Goal: Task Accomplishment & Management: Use online tool/utility

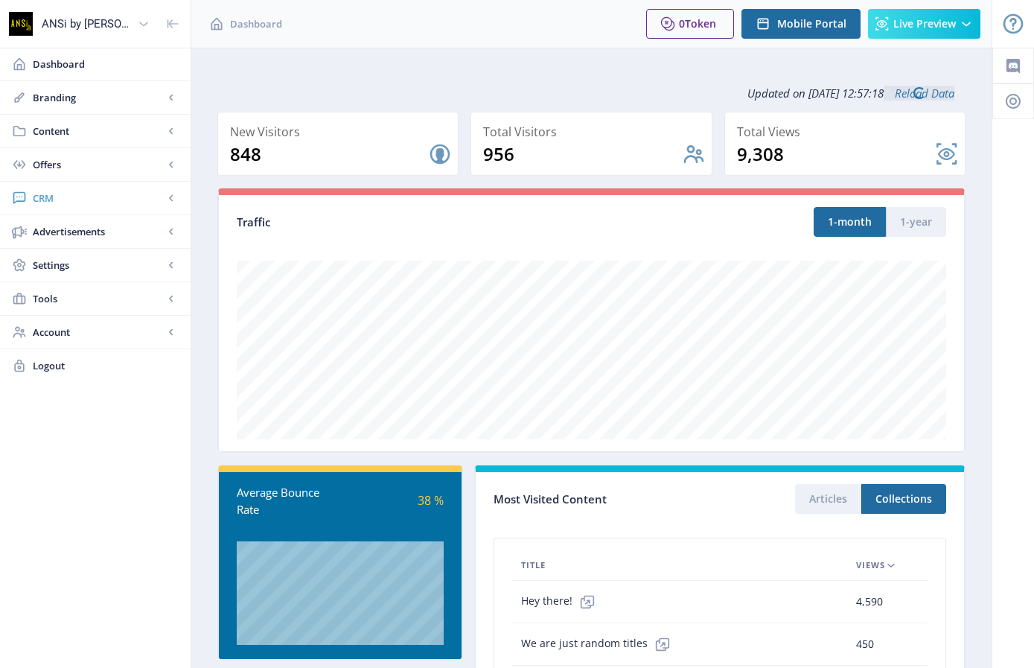
click at [44, 193] on span "CRM" at bounding box center [98, 198] width 131 height 15
click at [57, 226] on span "Readers" at bounding box center [112, 231] width 128 height 15
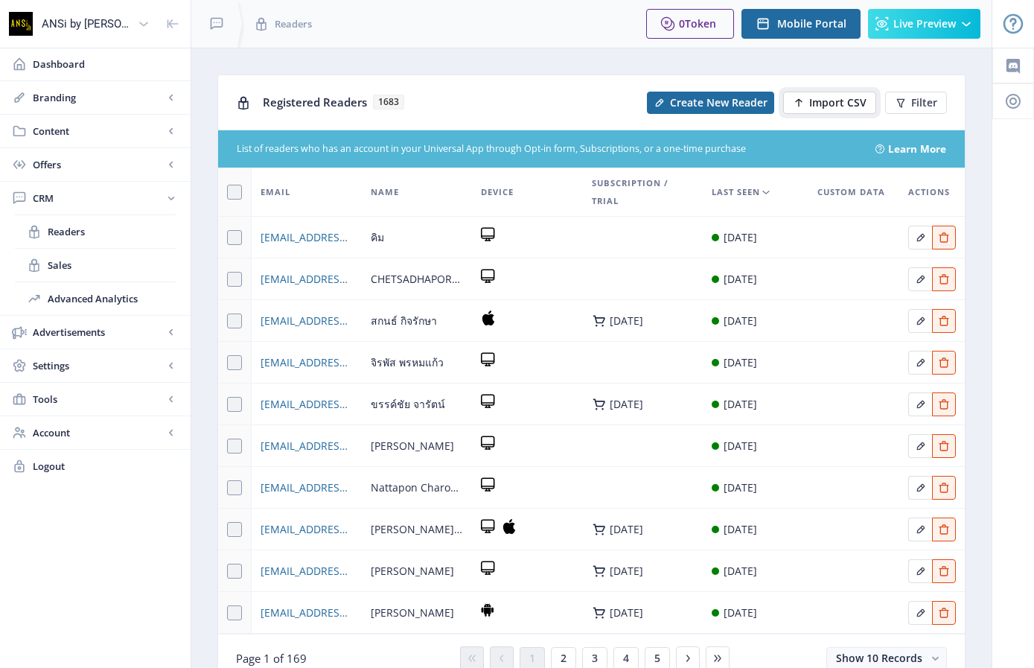
click at [821, 100] on span "Import CSV" at bounding box center [837, 103] width 57 height 12
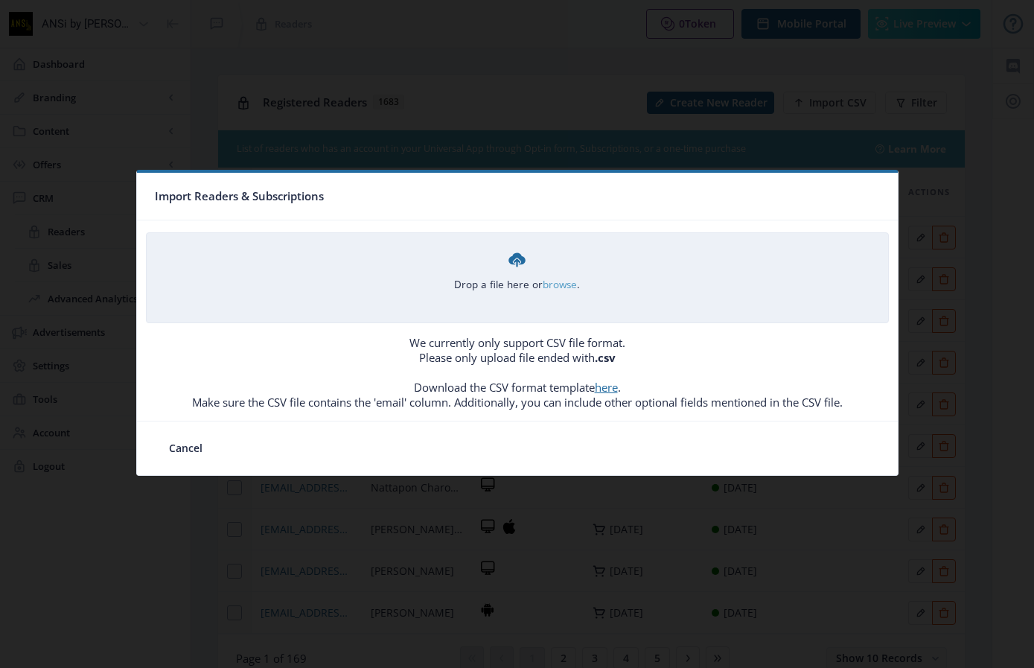
click at [0, 0] on link "browse" at bounding box center [0, 0] width 0 height 0
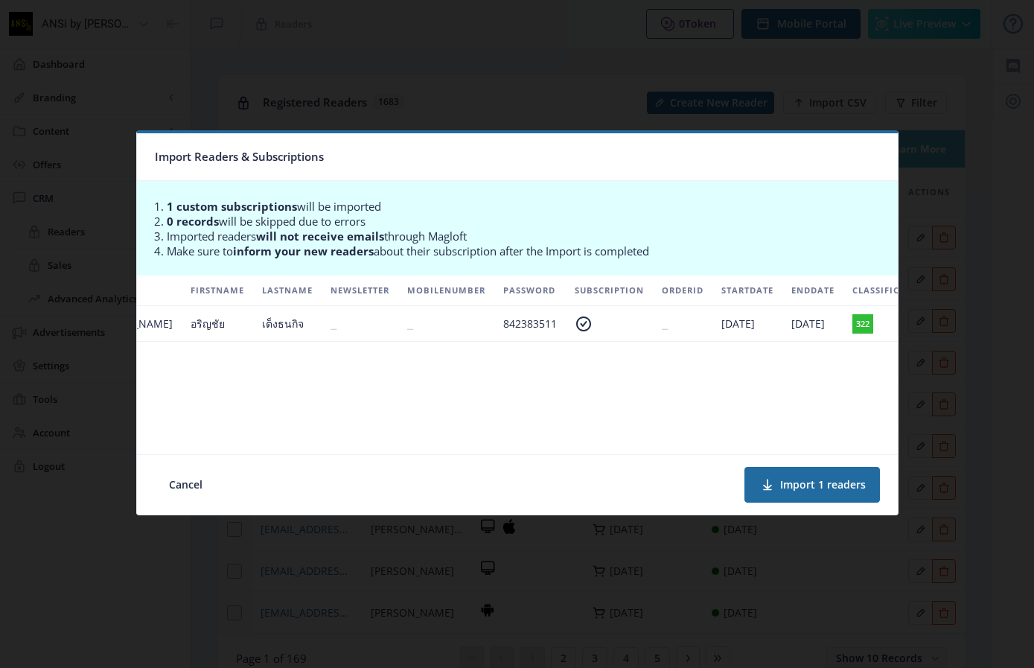
scroll to position [0, 242]
click at [802, 481] on button "Import 1 readers" at bounding box center [811, 485] width 135 height 36
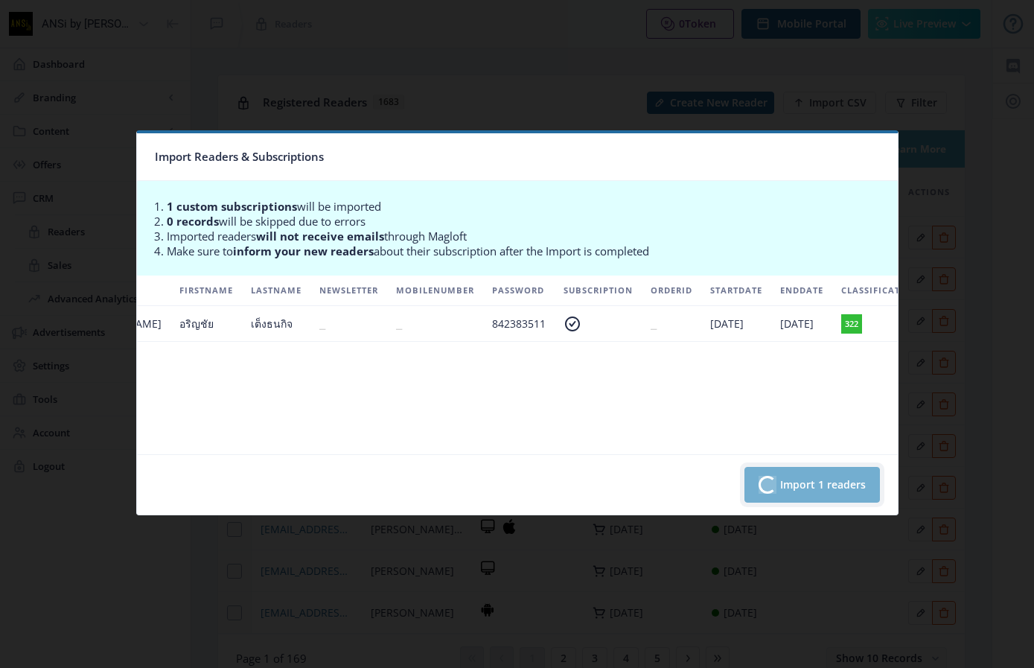
scroll to position [0, 236]
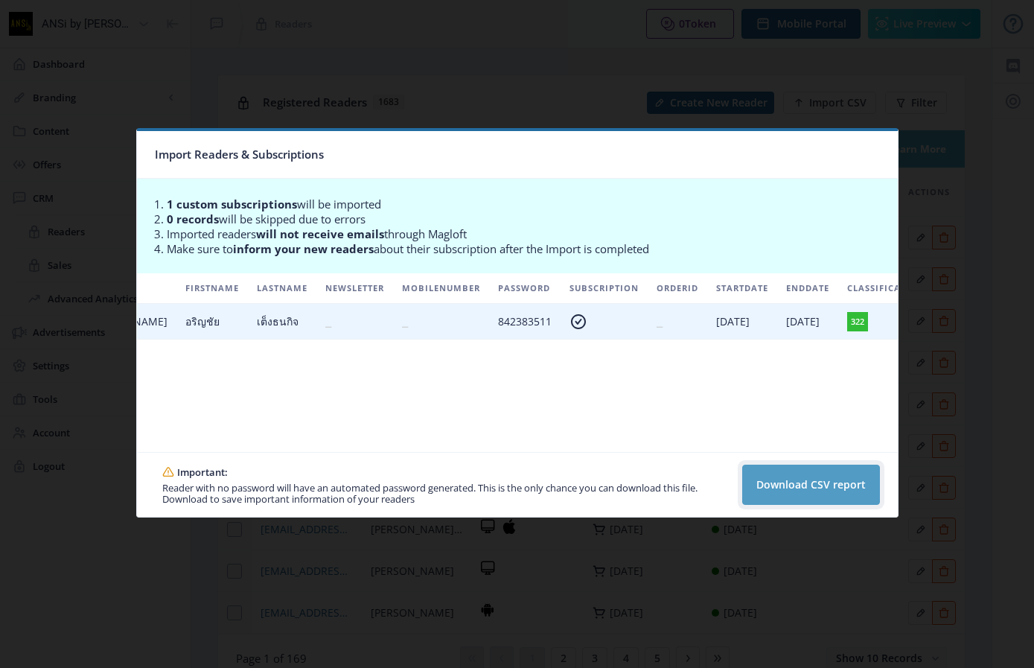
click at [778, 479] on button "Download CSV report" at bounding box center [811, 485] width 138 height 40
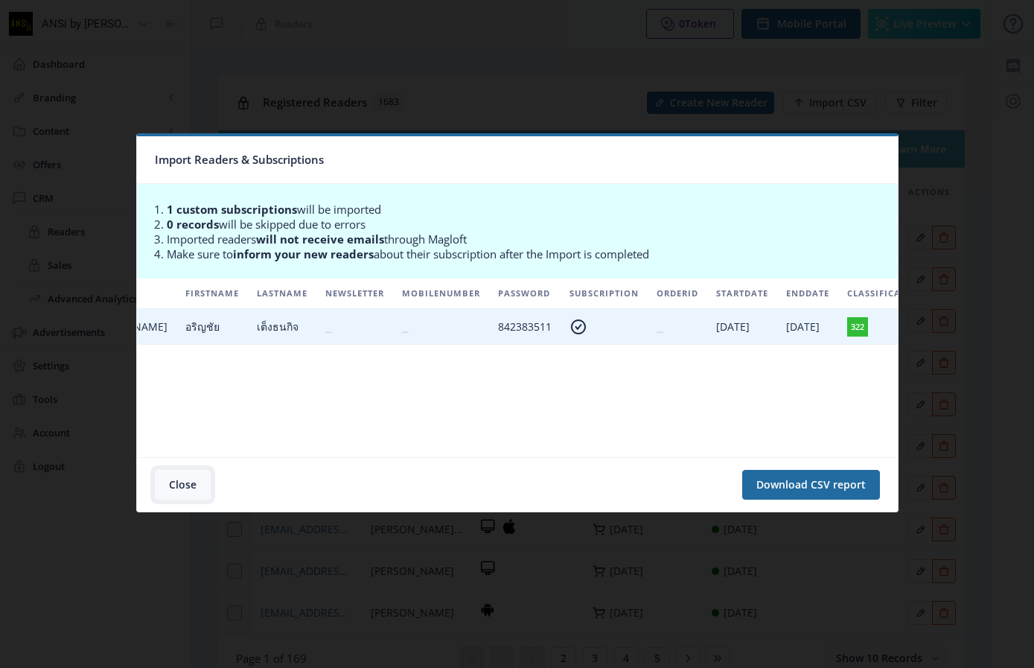
click at [181, 482] on button "Close" at bounding box center [183, 485] width 56 height 30
